Goal: Navigation & Orientation: Find specific page/section

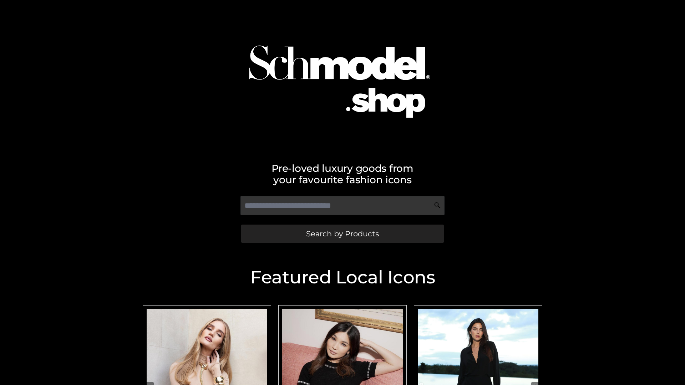
click at [342, 234] on span "Search by Products" at bounding box center [342, 233] width 73 height 7
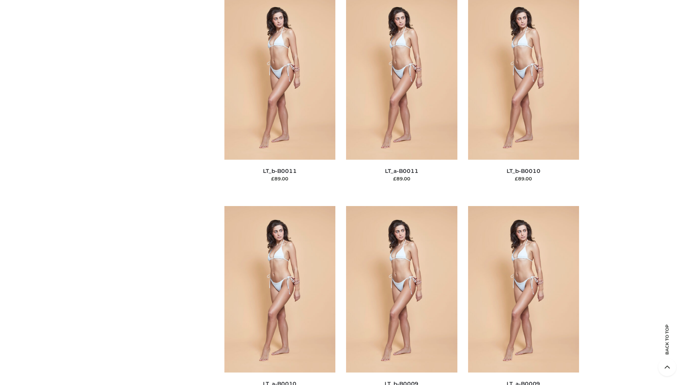
scroll to position [3203, 0]
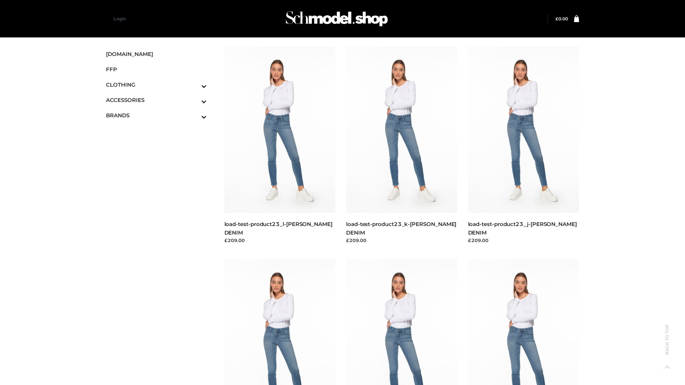
scroll to position [626, 0]
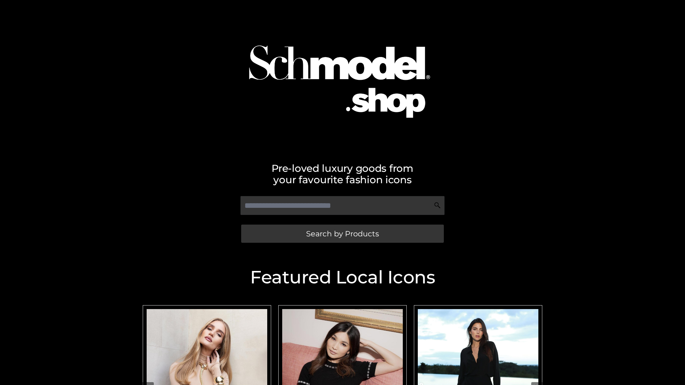
click at [342, 234] on span "Search by Products" at bounding box center [342, 233] width 73 height 7
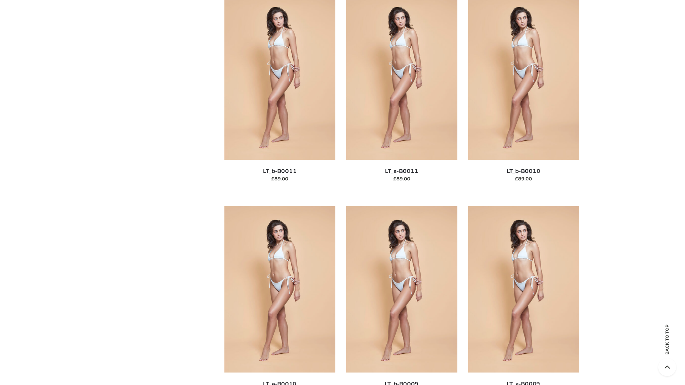
scroll to position [3203, 0]
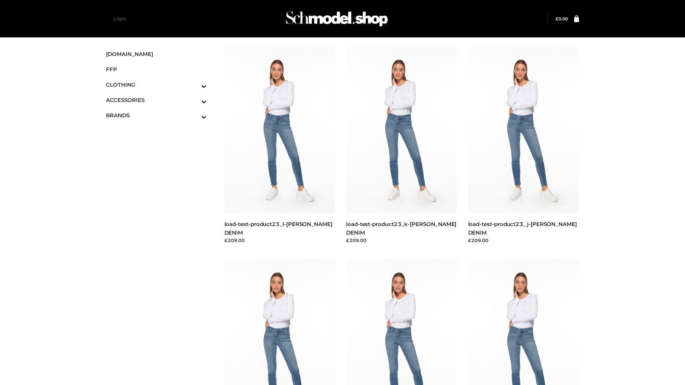
scroll to position [626, 0]
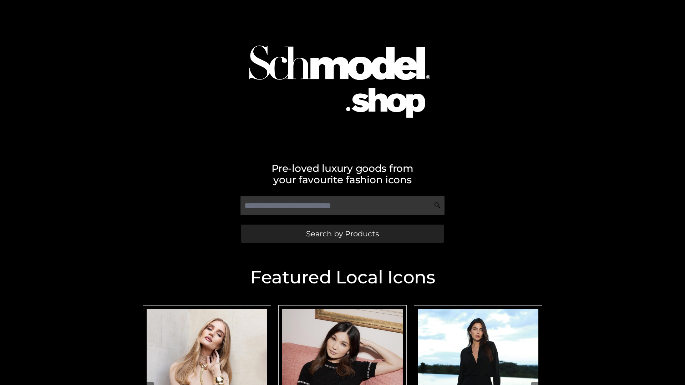
click at [342, 234] on span "Search by Products" at bounding box center [342, 233] width 73 height 7
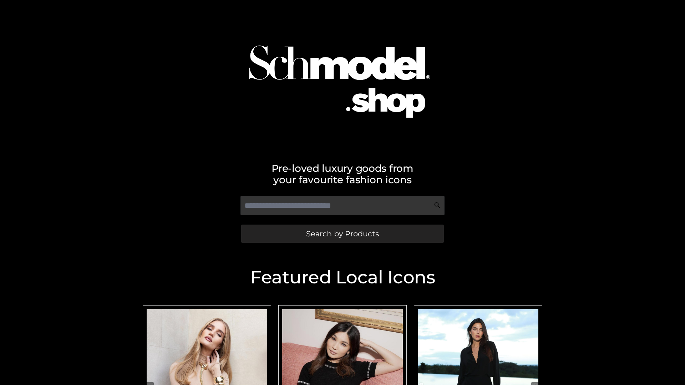
click at [342, 234] on span "Search by Products" at bounding box center [342, 233] width 73 height 7
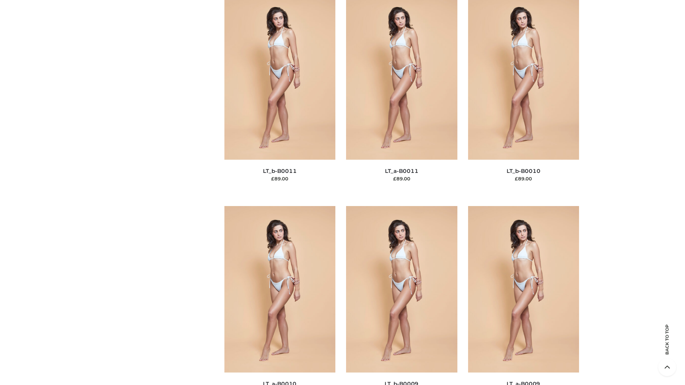
scroll to position [3203, 0]
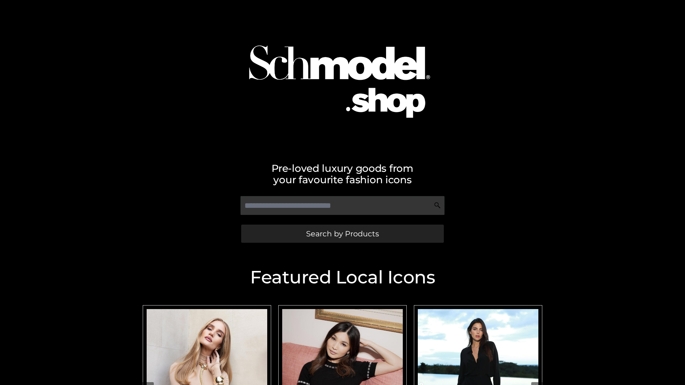
click at [342, 234] on span "Search by Products" at bounding box center [342, 233] width 73 height 7
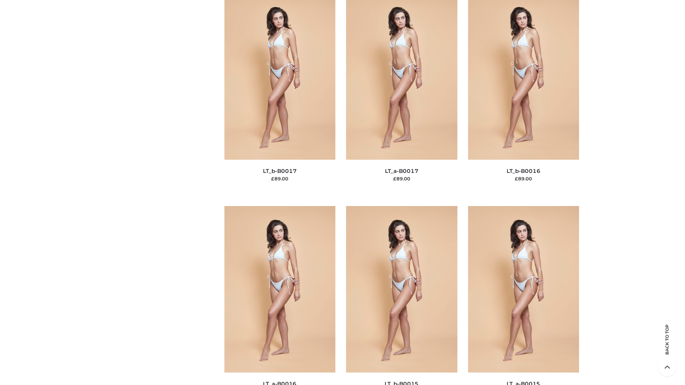
scroll to position [2344, 0]
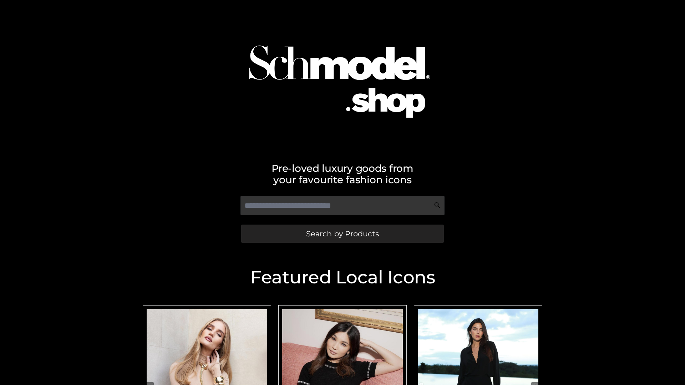
click at [342, 234] on span "Search by Products" at bounding box center [342, 233] width 73 height 7
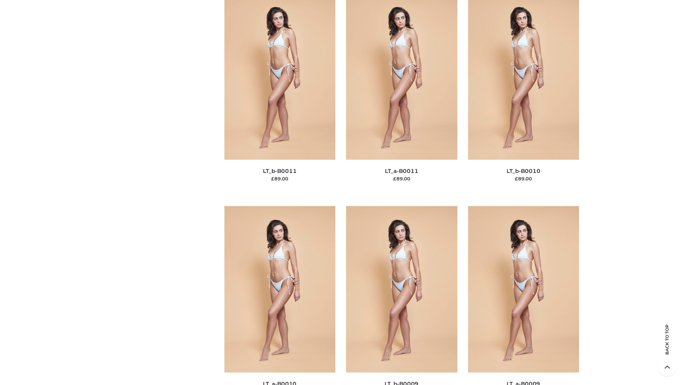
scroll to position [3203, 0]
